Goal: Communication & Community: Answer question/provide support

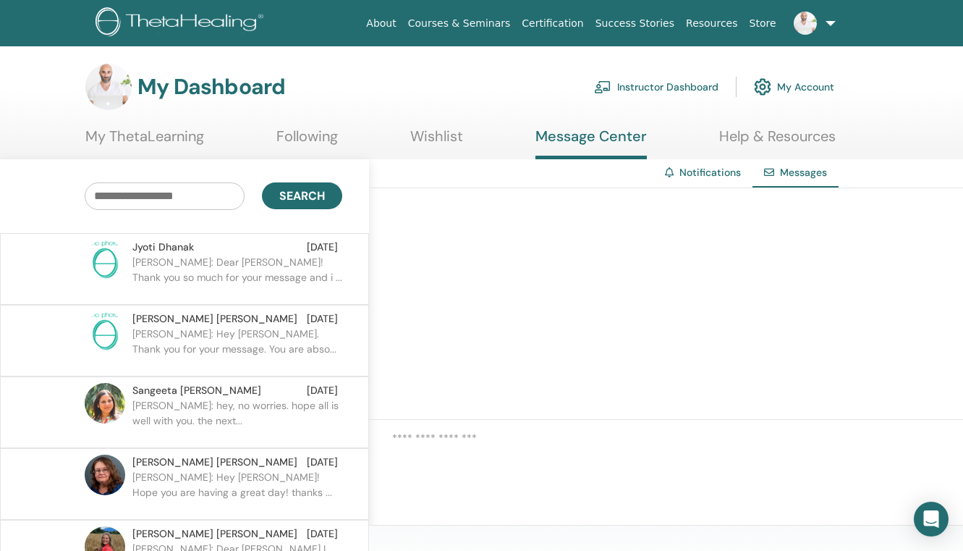
click at [294, 260] on p "[PERSON_NAME]: Dear [PERSON_NAME]! Thank you so much for your message and i ..." at bounding box center [237, 276] width 210 height 43
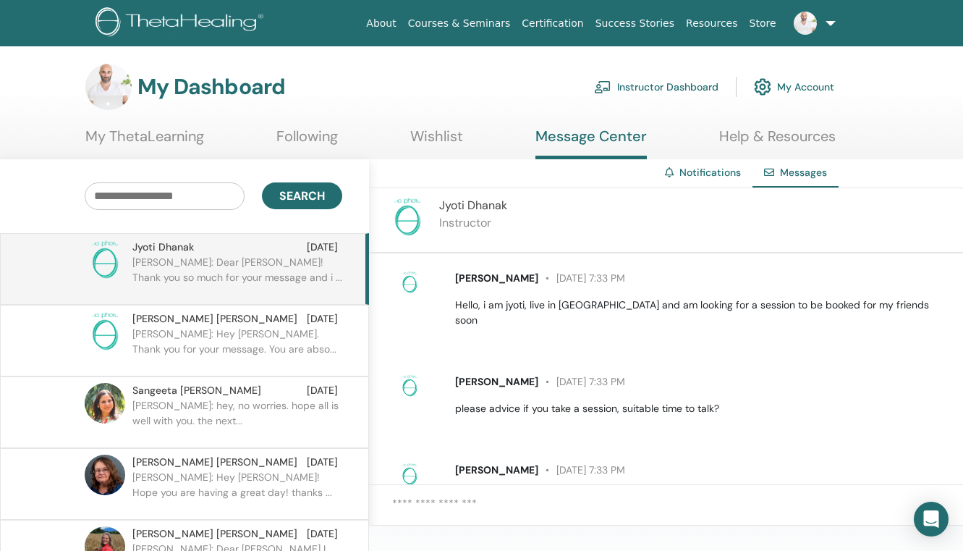
click at [417, 206] on img at bounding box center [407, 217] width 41 height 41
click at [403, 216] on img at bounding box center [407, 217] width 41 height 41
click at [408, 277] on img at bounding box center [409, 282] width 23 height 23
click at [478, 282] on span "Jyoti Dhanak" at bounding box center [496, 277] width 83 height 13
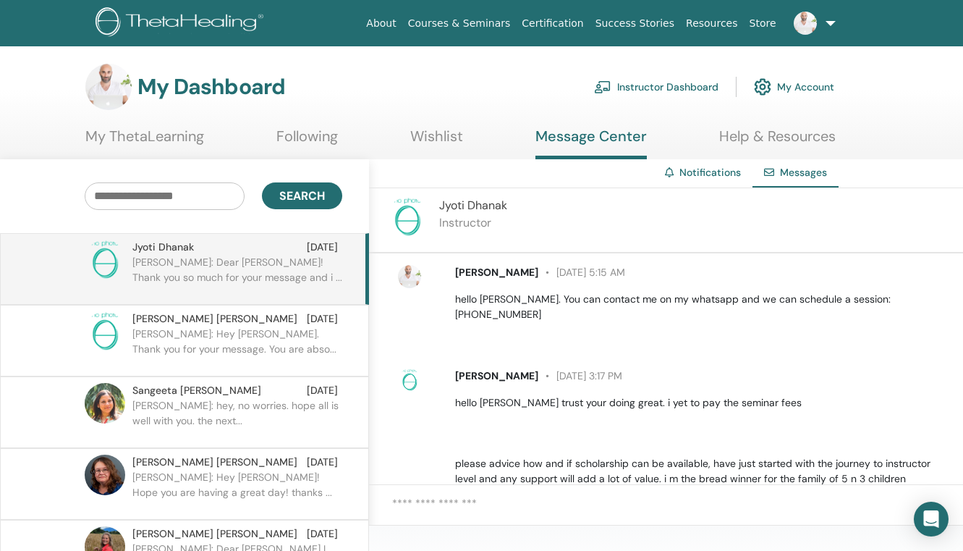
scroll to position [24, 0]
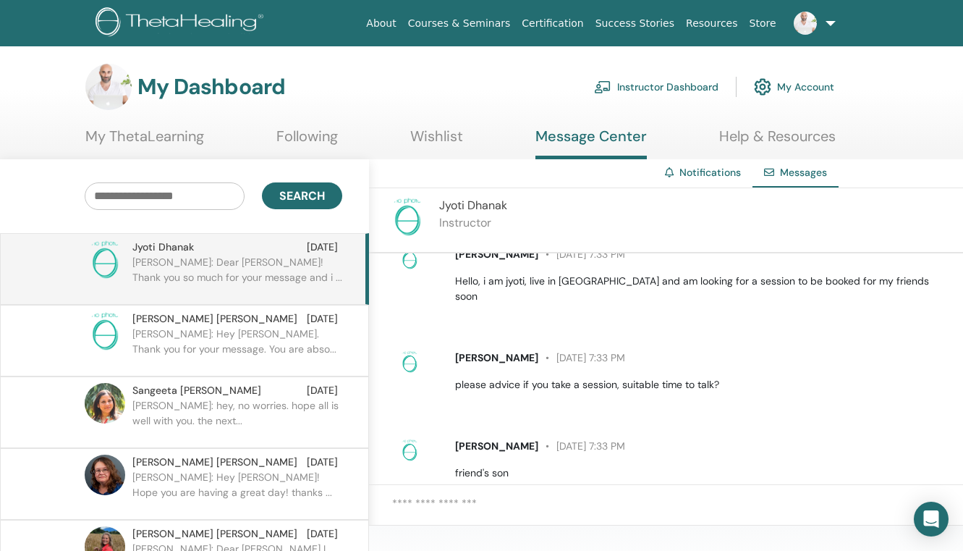
click at [440, 209] on span "Jyoti Dhanak" at bounding box center [473, 205] width 68 height 15
click at [177, 251] on span "Jyoti Dhanak" at bounding box center [163, 247] width 62 height 15
click at [119, 258] on img at bounding box center [105, 260] width 41 height 41
click at [102, 258] on img at bounding box center [105, 260] width 41 height 41
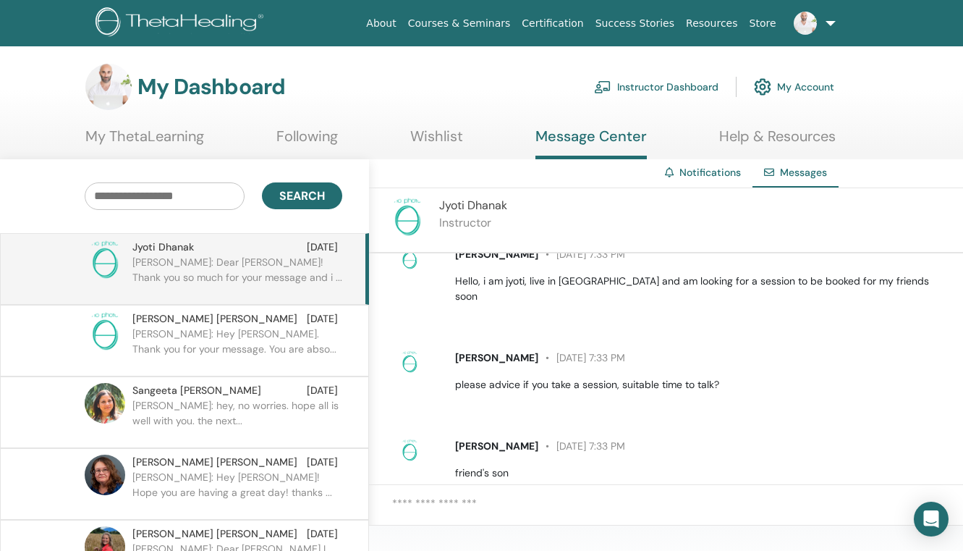
scroll to position [0, 0]
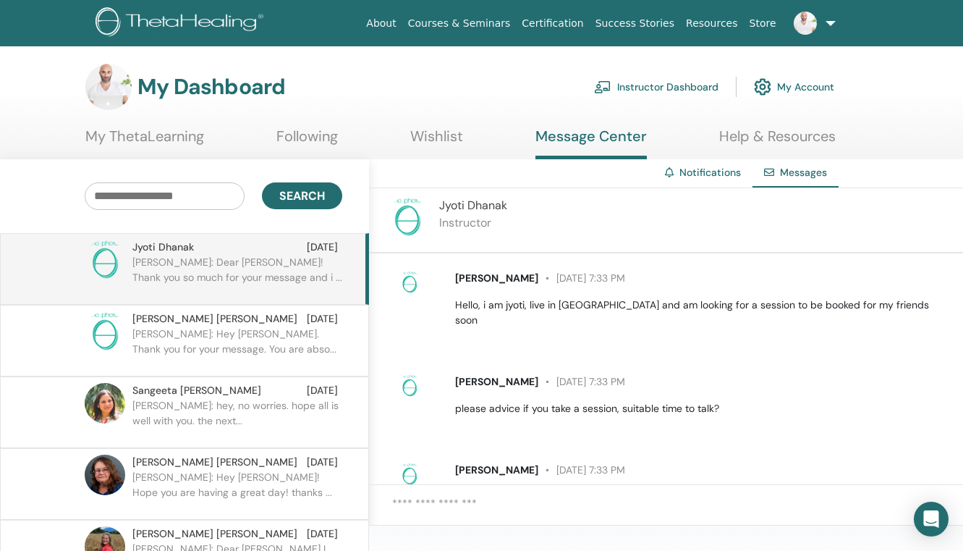
click at [262, 498] on p "[PERSON_NAME]: Hey [PERSON_NAME]! Hope you are having a great day! thanks ..." at bounding box center [237, 491] width 210 height 43
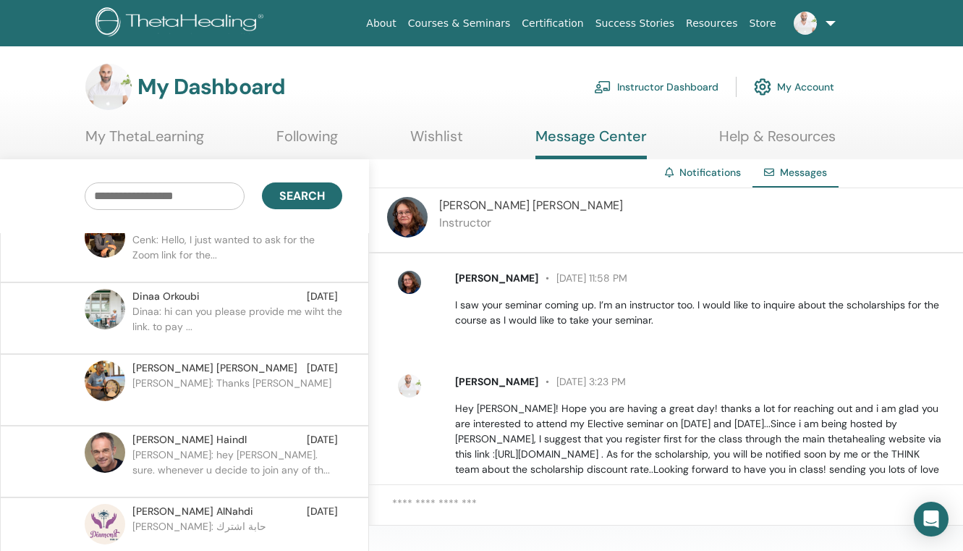
scroll to position [455, 0]
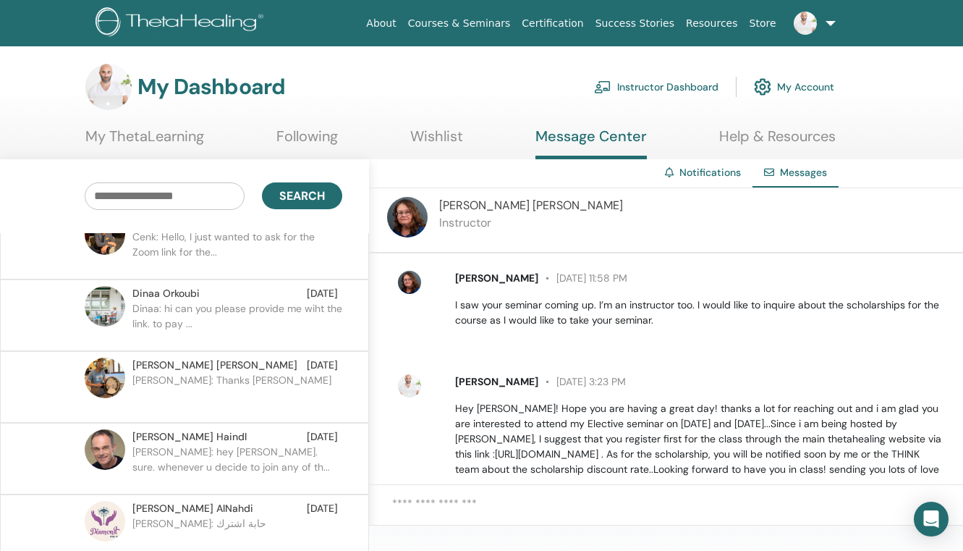
click at [239, 452] on p "[PERSON_NAME]: hey [PERSON_NAME]. sure. whenever u decide to join any of th..." at bounding box center [237, 465] width 210 height 43
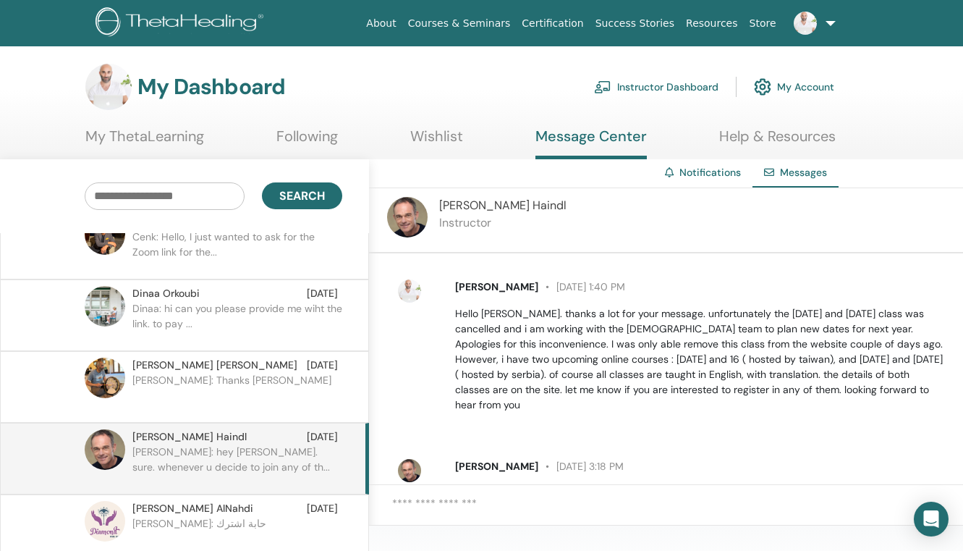
scroll to position [88, 0]
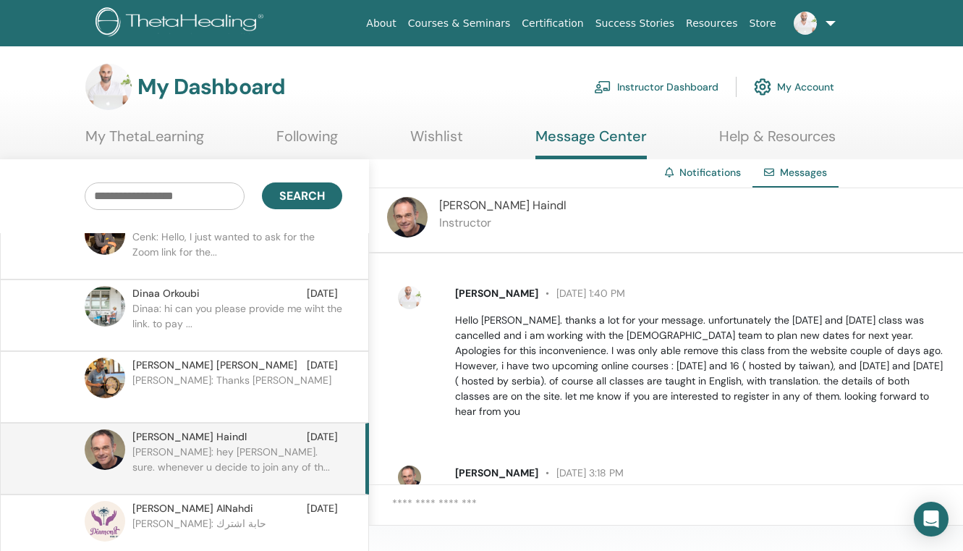
click at [404, 226] on img at bounding box center [407, 217] width 41 height 41
